Goal: Information Seeking & Learning: Check status

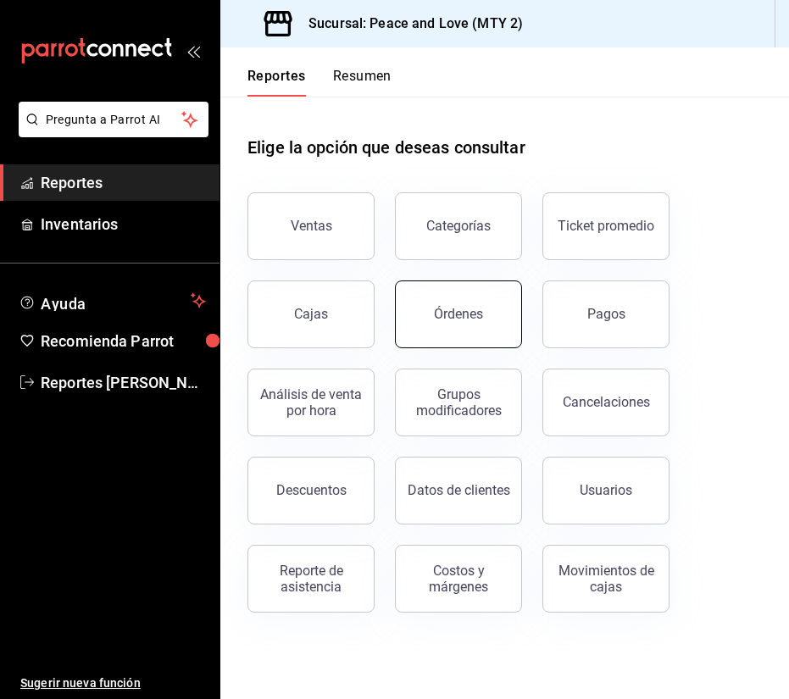
click at [427, 328] on button "Órdenes" at bounding box center [458, 314] width 127 height 68
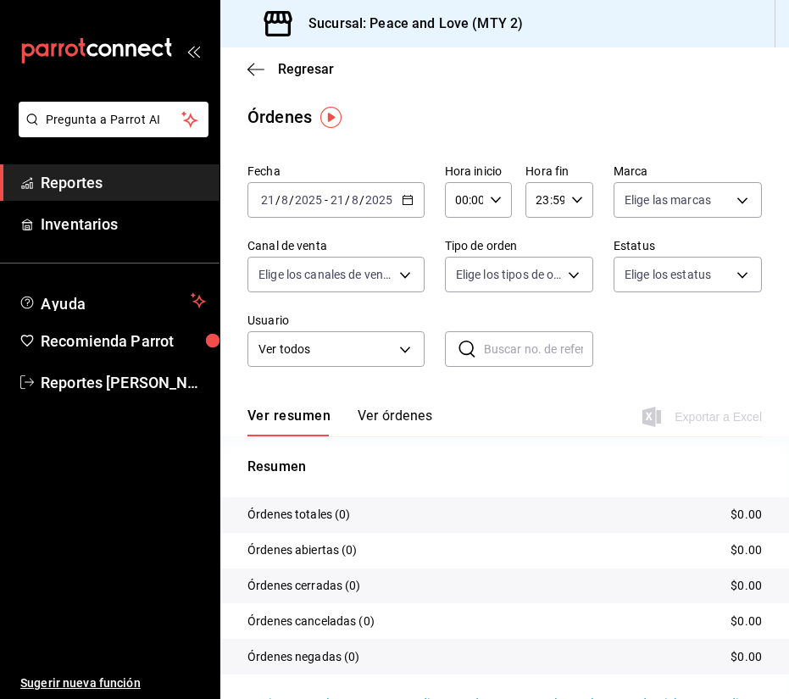
click at [373, 207] on input "2025" at bounding box center [378, 200] width 29 height 14
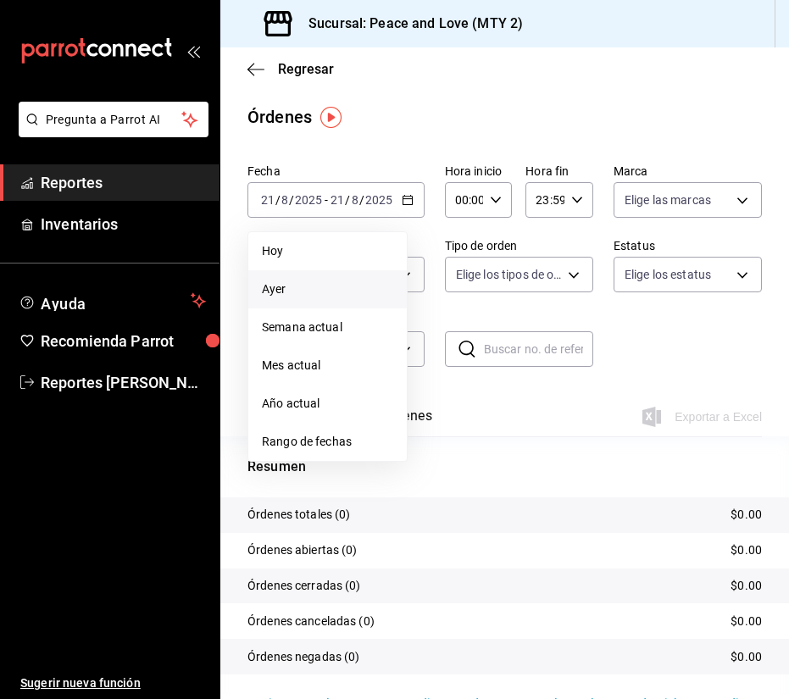
click at [360, 277] on li "Ayer" at bounding box center [327, 289] width 158 height 38
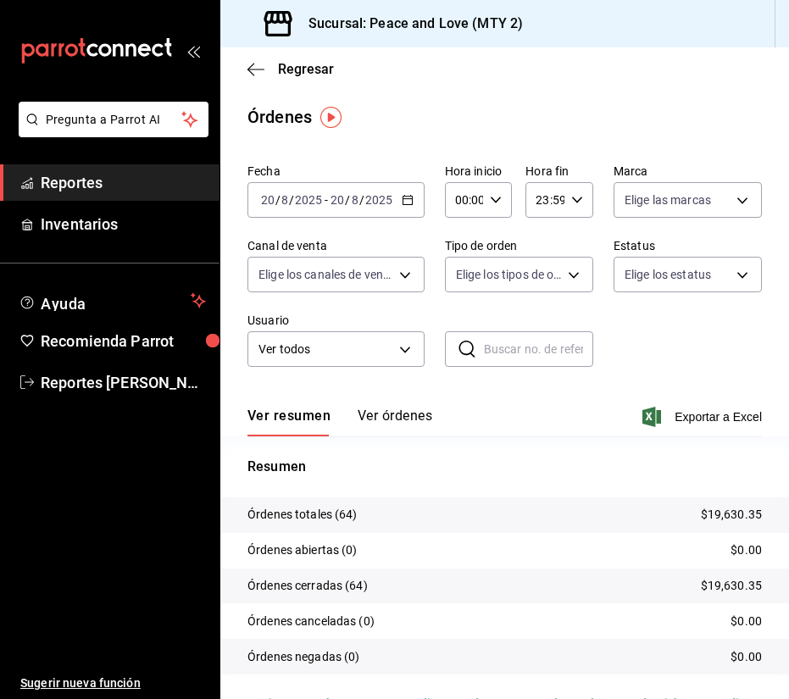
click at [538, 442] on div "Resumen Órdenes totales (64) $19,630.35 Órdenes abiertas (0) $0.00 Órdenes cerr…" at bounding box center [504, 565] width 568 height 258
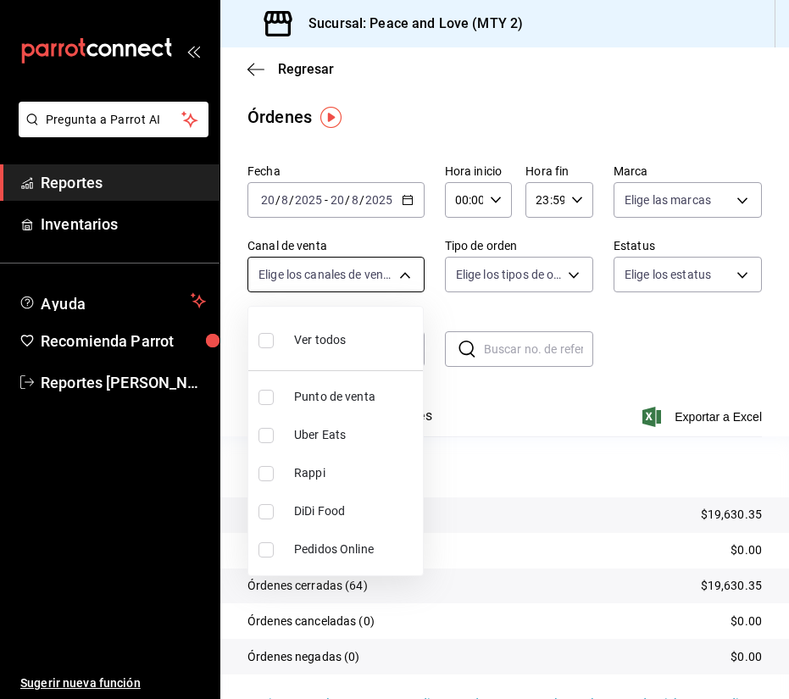
click at [394, 262] on body "Pregunta a Parrot AI Reportes Inventarios Ayuda Recomienda Parrot Reportes [PER…" at bounding box center [394, 349] width 789 height 699
click at [269, 446] on li "Uber Eats" at bounding box center [335, 435] width 175 height 38
type input "UBER_EATS"
checkbox input "true"
click at [486, 419] on div at bounding box center [394, 349] width 789 height 699
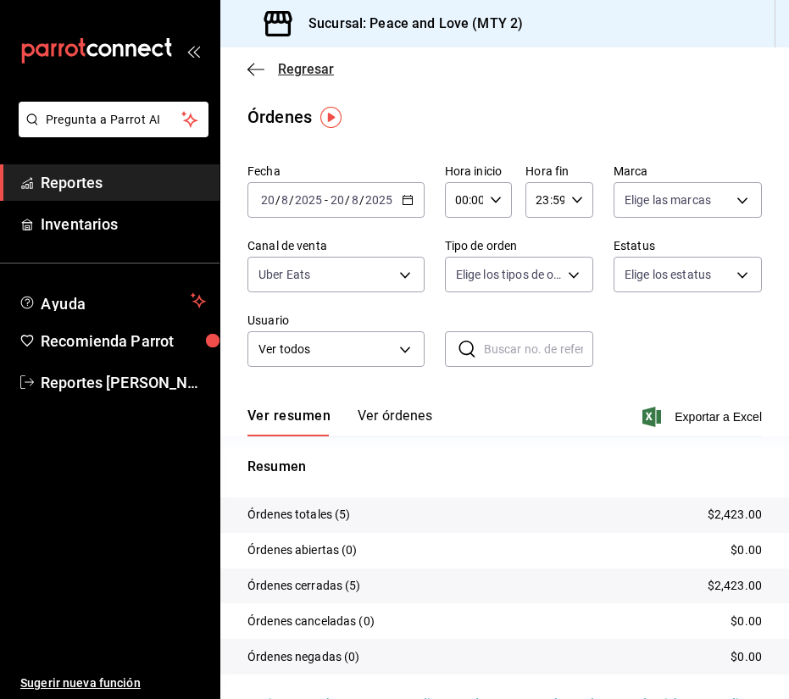
click at [284, 74] on span "Regresar" at bounding box center [306, 69] width 56 height 16
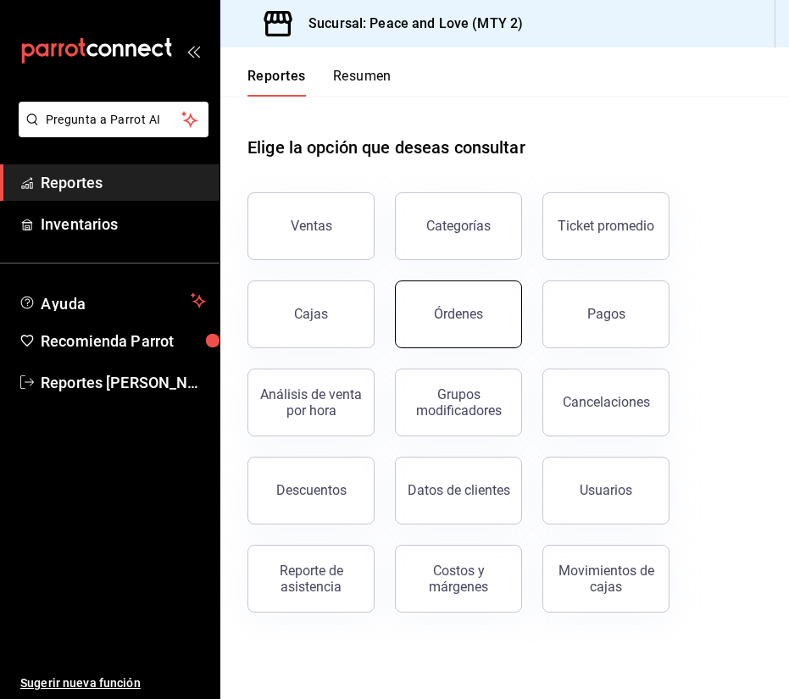
click at [432, 341] on button "Órdenes" at bounding box center [458, 314] width 127 height 68
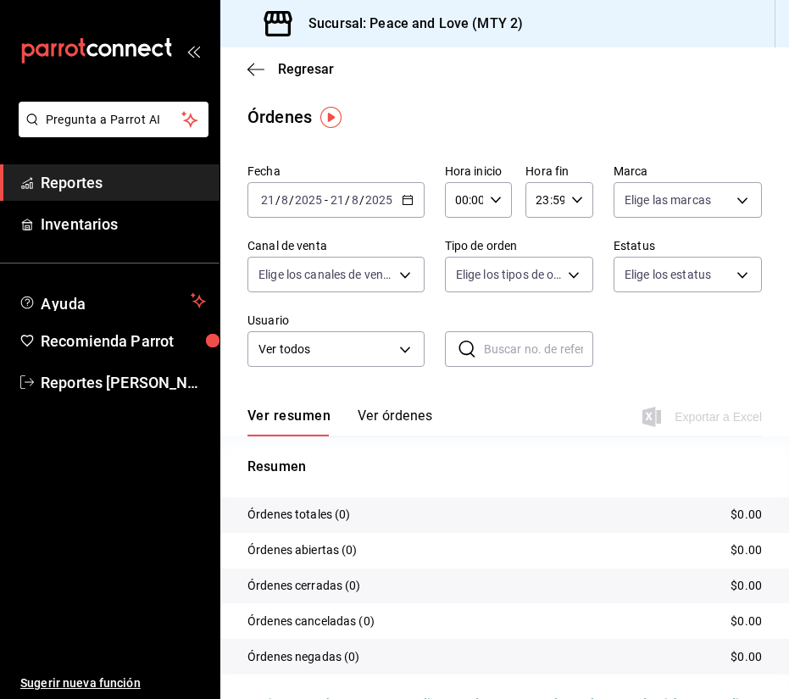
click at [375, 213] on div "[DATE] [DATE] - [DATE] [DATE]" at bounding box center [335, 200] width 177 height 36
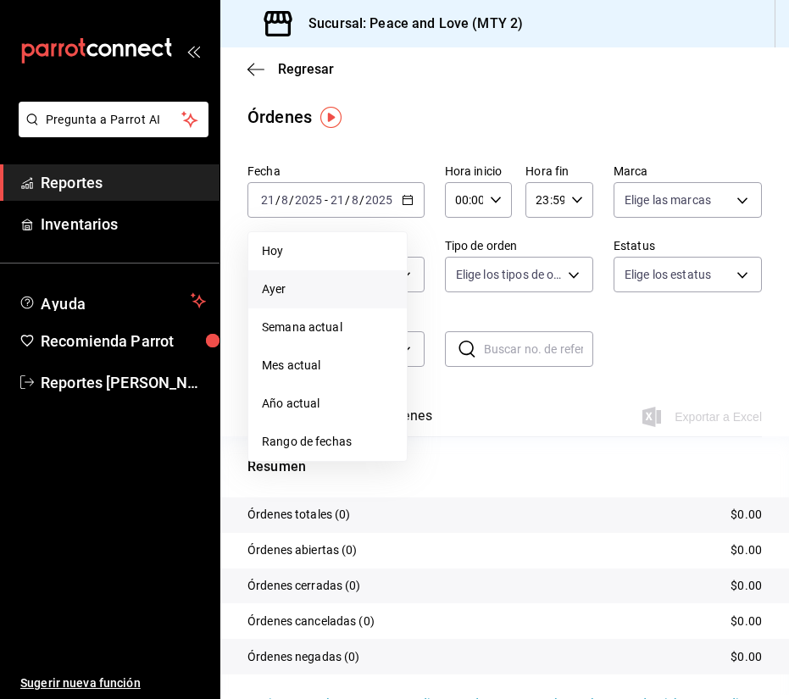
click at [332, 295] on span "Ayer" at bounding box center [327, 289] width 131 height 18
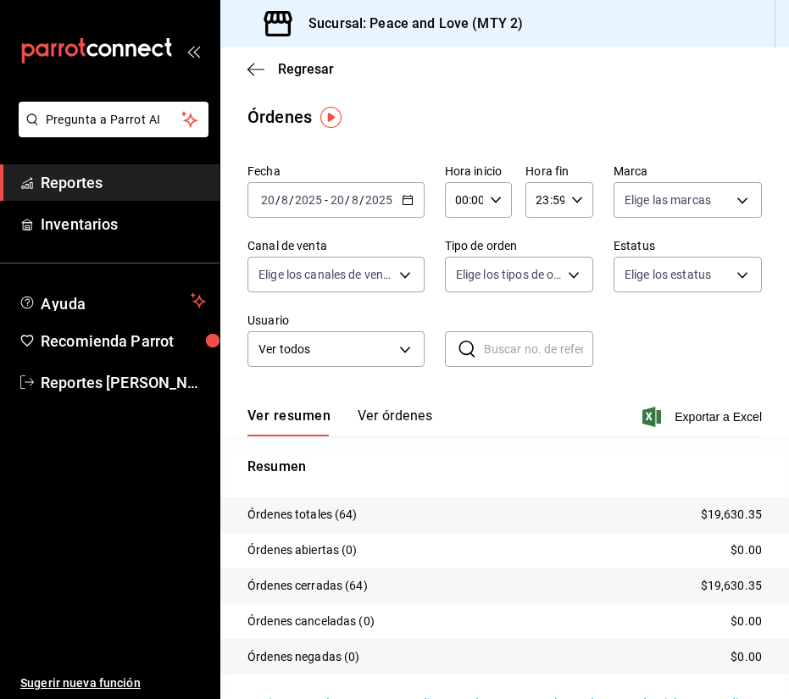
click at [522, 430] on div "Ver resumen Ver órdenes Exportar a Excel" at bounding box center [504, 411] width 514 height 49
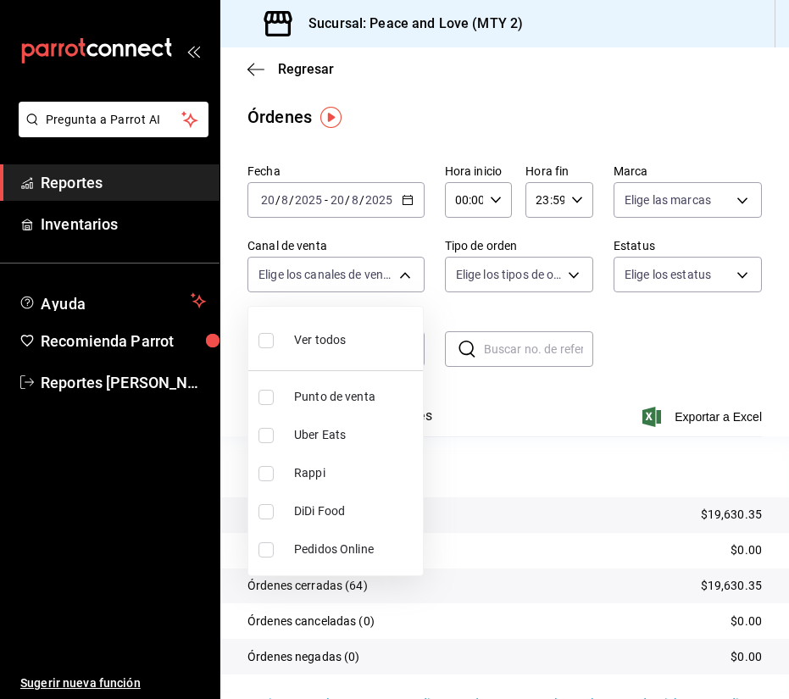
click at [387, 278] on body "Pregunta a Parrot AI Reportes Inventarios Ayuda Recomienda Parrot Reportes [PER…" at bounding box center [394, 349] width 789 height 699
click at [263, 479] on input "checkbox" at bounding box center [265, 473] width 15 height 15
checkbox input "true"
type input "RAPPI"
click at [618, 409] on div at bounding box center [394, 349] width 789 height 699
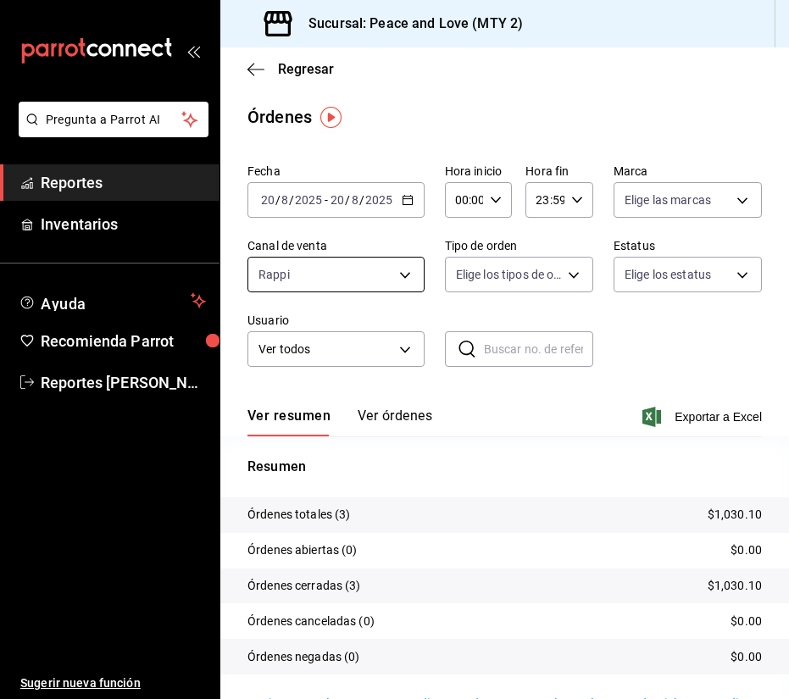
click at [365, 286] on body "Pregunta a Parrot AI Reportes Inventarios Ayuda Recomienda Parrot Reportes [PER…" at bounding box center [394, 349] width 789 height 699
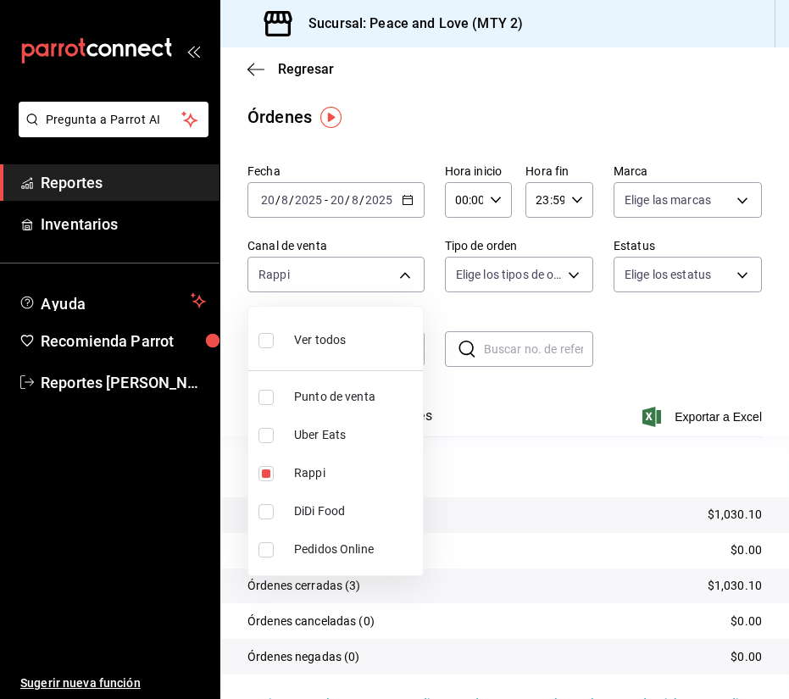
click at [360, 284] on div at bounding box center [394, 349] width 789 height 699
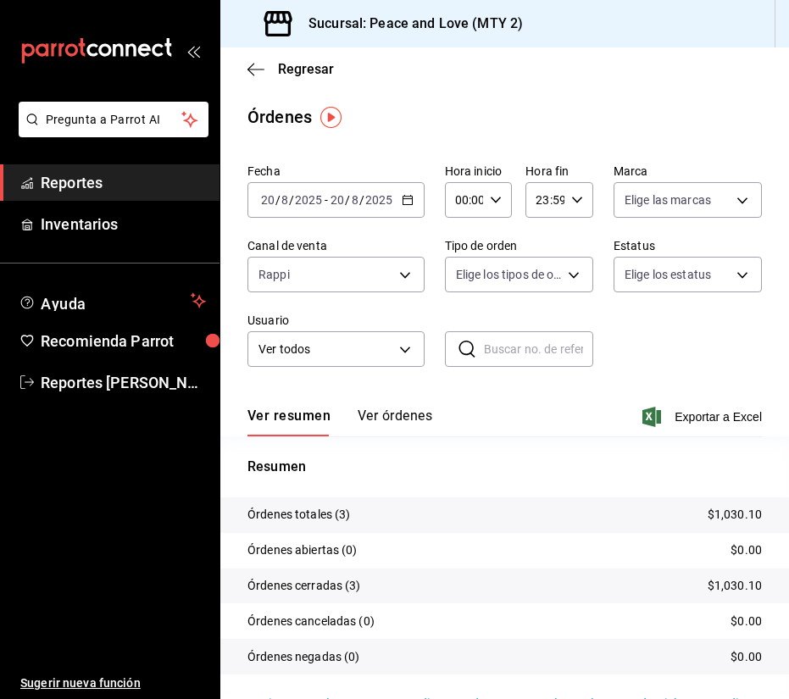
click at [304, 77] on div "Regresar" at bounding box center [504, 68] width 568 height 43
click at [302, 69] on span "Regresar" at bounding box center [306, 69] width 56 height 16
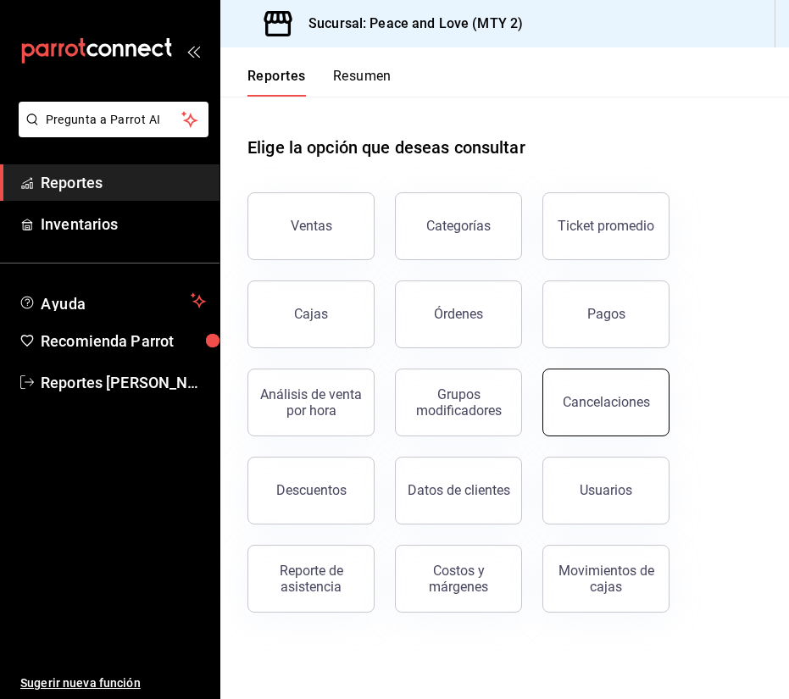
click at [631, 414] on button "Cancelaciones" at bounding box center [605, 403] width 127 height 68
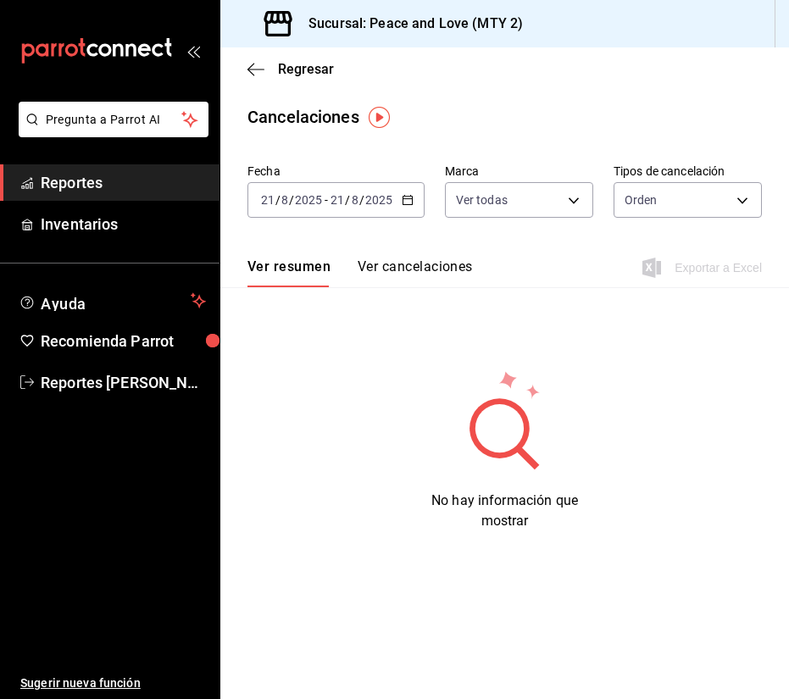
drag, startPoint x: 402, startPoint y: 219, endPoint x: 399, endPoint y: 205, distance: 14.0
click at [401, 216] on div "Fecha [DATE] [DATE] - [DATE] [DATE] Marca Ver todas [object Object],[object Obj…" at bounding box center [504, 197] width 514 height 81
click at [399, 205] on div "[DATE] [DATE] - [DATE] [DATE]" at bounding box center [335, 200] width 177 height 36
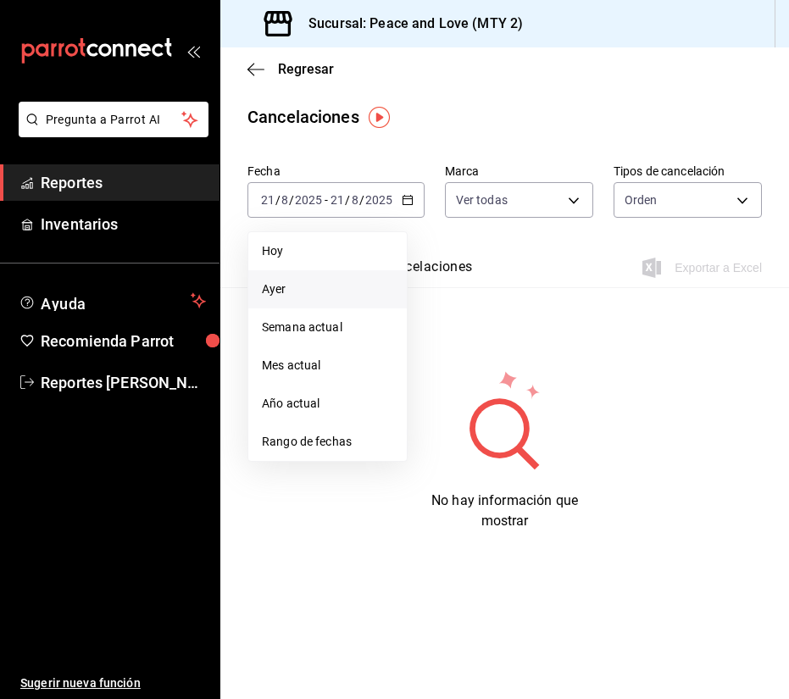
click at [354, 278] on li "Ayer" at bounding box center [327, 289] width 158 height 38
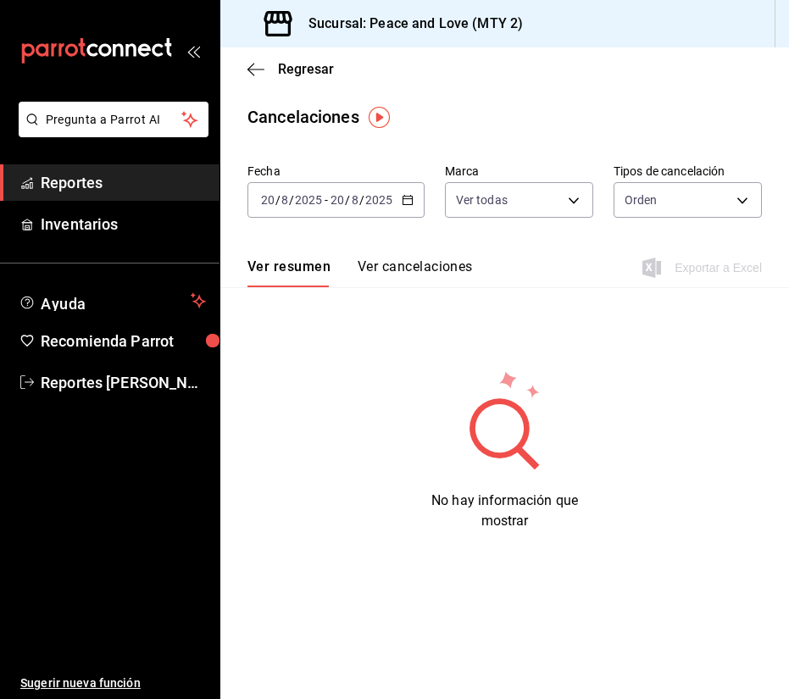
click at [413, 210] on div "[DATE] [DATE] - [DATE] [DATE]" at bounding box center [335, 200] width 177 height 36
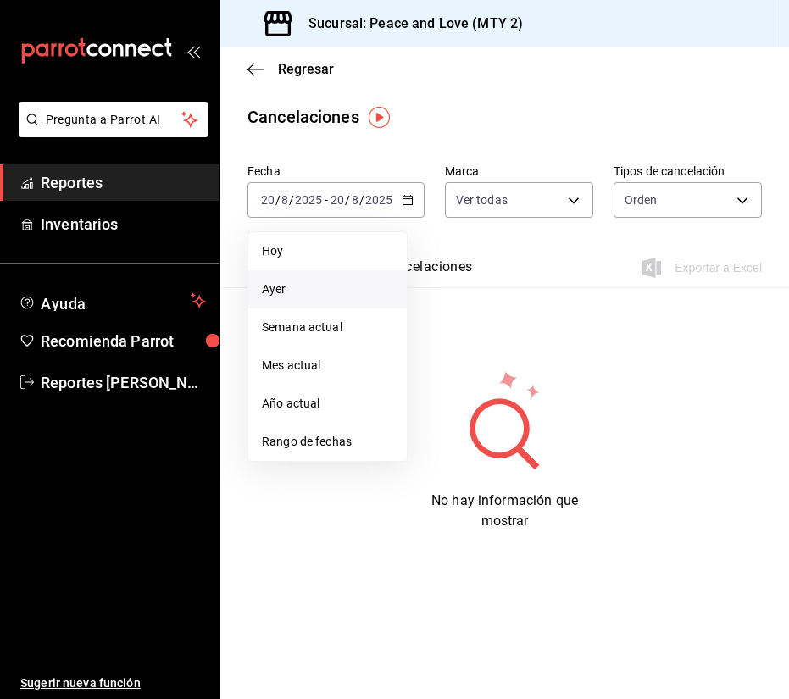
click at [359, 288] on span "Ayer" at bounding box center [327, 289] width 131 height 18
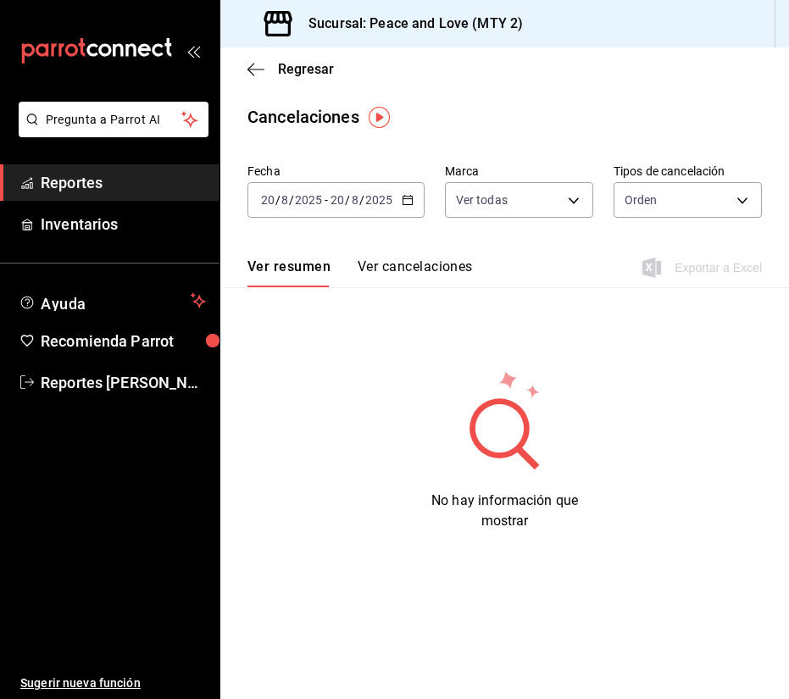
click at [396, 278] on button "Ver cancelaciones" at bounding box center [415, 272] width 115 height 29
click at [325, 280] on button "Ver resumen" at bounding box center [286, 272] width 79 height 29
click at [287, 77] on div "Regresar" at bounding box center [504, 68] width 568 height 43
click at [287, 69] on span "Regresar" at bounding box center [306, 69] width 56 height 16
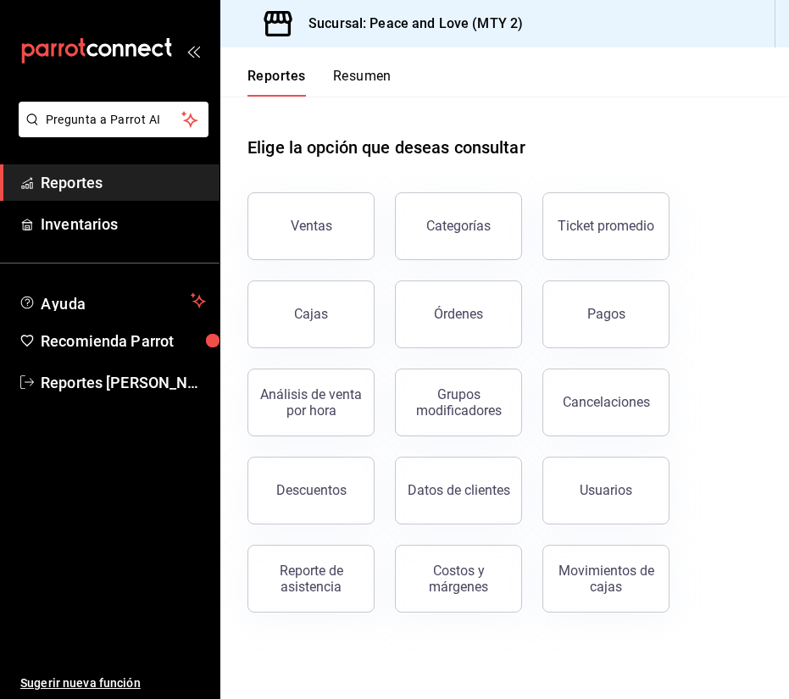
click at [313, 489] on div "Descuentos" at bounding box center [311, 490] width 70 height 16
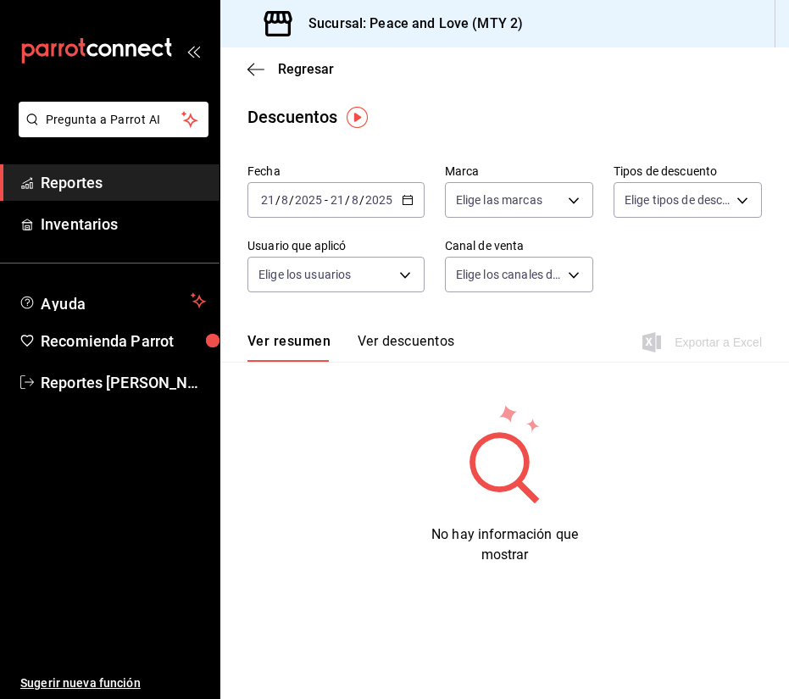
click at [365, 208] on div "[DATE] [DATE] - [DATE] [DATE]" at bounding box center [335, 200] width 177 height 36
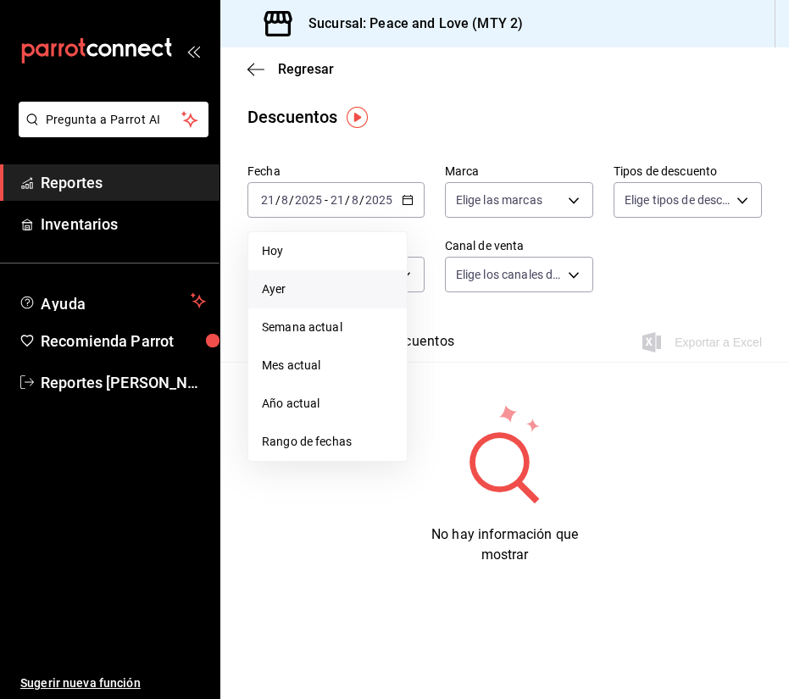
click at [346, 308] on li "Ayer" at bounding box center [327, 289] width 158 height 38
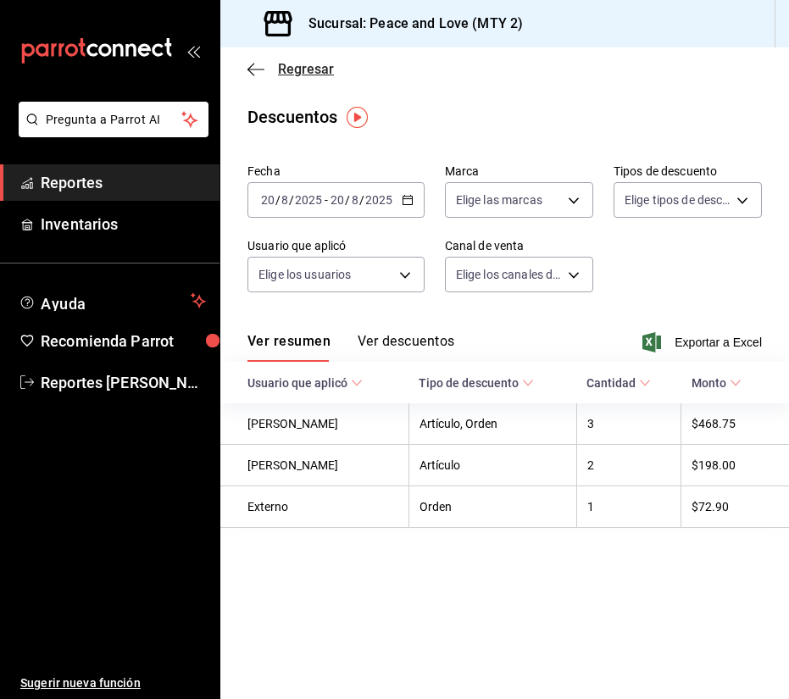
click at [322, 69] on span "Regresar" at bounding box center [306, 69] width 56 height 16
